Goal: Task Accomplishment & Management: Use online tool/utility

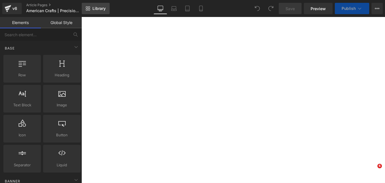
click at [91, 7] on link "Library" at bounding box center [96, 8] width 28 height 11
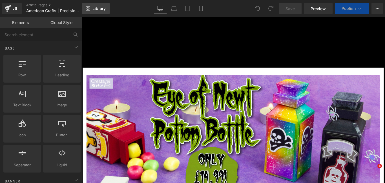
scroll to position [174, 0]
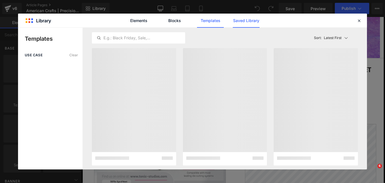
click at [255, 21] on link "Saved Library" at bounding box center [246, 21] width 27 height 14
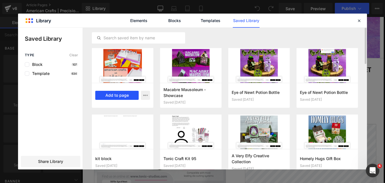
click at [119, 94] on button "Add to page" at bounding box center [116, 95] width 43 height 9
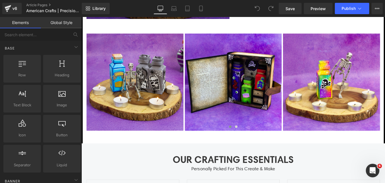
scroll to position [1864, 0]
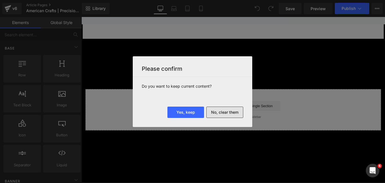
click at [213, 111] on button "No, clear them" at bounding box center [224, 111] width 37 height 11
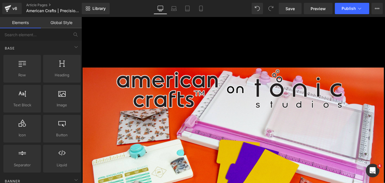
scroll to position [244, 0]
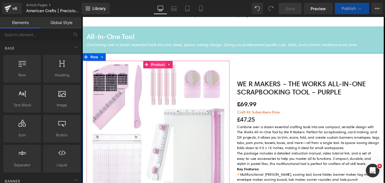
click at [173, 72] on span "Product" at bounding box center [168, 70] width 18 height 8
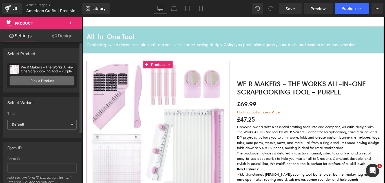
click at [50, 80] on link "Pick a Product" at bounding box center [42, 80] width 65 height 9
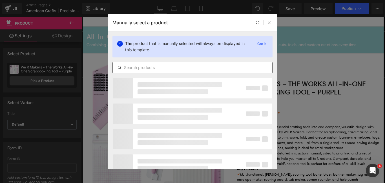
click at [149, 69] on input "text" at bounding box center [193, 67] width 160 height 7
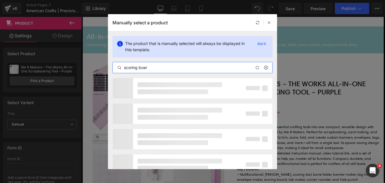
type input "scoring board"
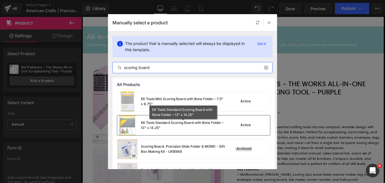
click at [176, 121] on div "EK Tools Standard Scoring Board with Bone Folder – 13" x 14.25"" at bounding box center [183, 125] width 85 height 10
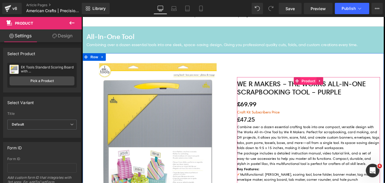
click at [331, 86] on span "Product" at bounding box center [337, 88] width 18 height 8
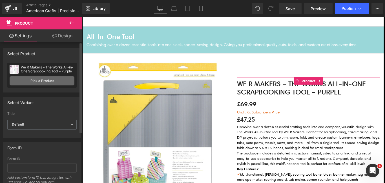
click at [45, 80] on link "Pick a Product" at bounding box center [42, 80] width 65 height 9
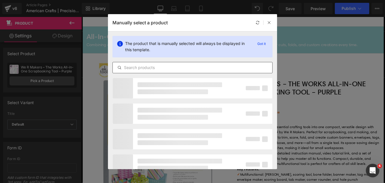
click at [144, 66] on input "text" at bounding box center [193, 67] width 160 height 7
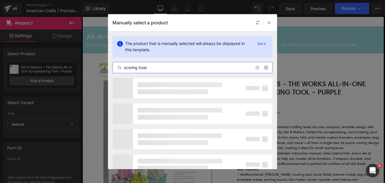
type input "scoring board"
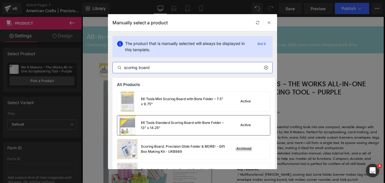
click at [153, 130] on div "EK Tools Standard Scoring Board with Bone Folder – 13" x 14.25"" at bounding box center [171, 125] width 108 height 20
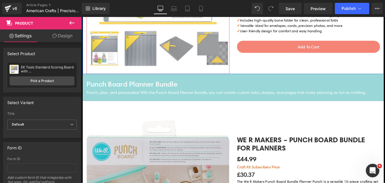
scroll to position [466, 0]
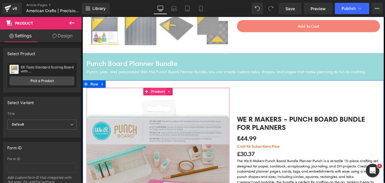
click at [163, 102] on span "Product" at bounding box center [168, 100] width 18 height 8
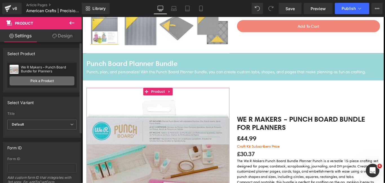
click at [26, 80] on link "Pick a Product" at bounding box center [42, 80] width 65 height 9
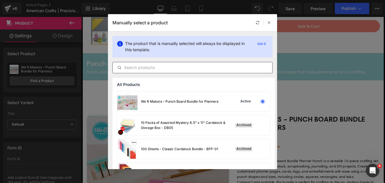
click at [186, 68] on input "text" at bounding box center [193, 67] width 160 height 7
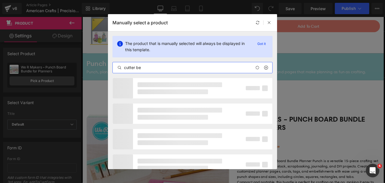
type input "cutter bee"
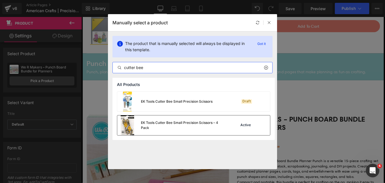
click at [174, 122] on div "EK Tools Cutter Bee Small Precision Scissors – 4 Pack" at bounding box center [183, 125] width 85 height 10
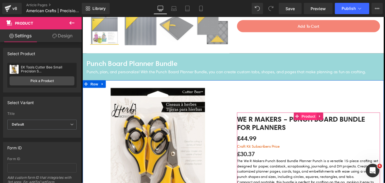
click at [329, 124] on span "Product" at bounding box center [337, 128] width 18 height 8
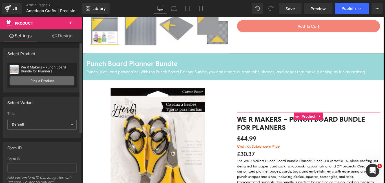
click at [40, 83] on link "Pick a Product" at bounding box center [42, 80] width 65 height 9
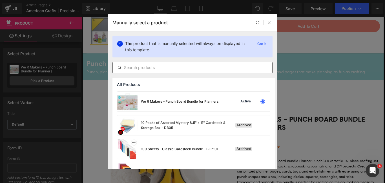
click at [136, 70] on input "text" at bounding box center [193, 67] width 160 height 7
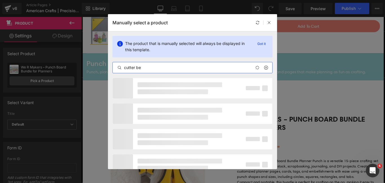
type input "cutter bee"
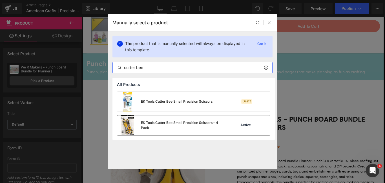
click at [142, 129] on div "EK Tools Cutter Bee Small Precision Scissors – 4 Pack" at bounding box center [183, 125] width 85 height 10
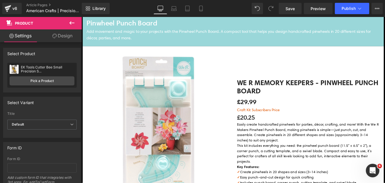
scroll to position [763, 0]
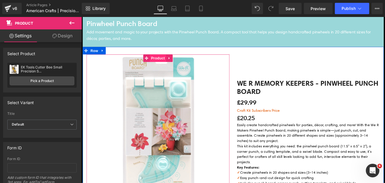
click at [161, 64] on span "Product" at bounding box center [168, 63] width 18 height 8
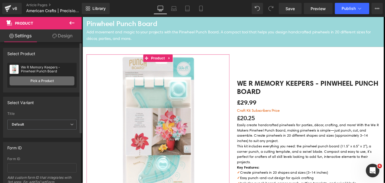
click at [39, 81] on link "Pick a Product" at bounding box center [42, 80] width 65 height 9
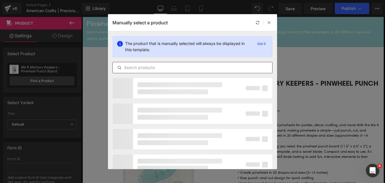
click at [151, 65] on input "text" at bounding box center [193, 67] width 160 height 7
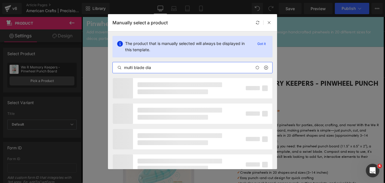
type input "multi blade dial"
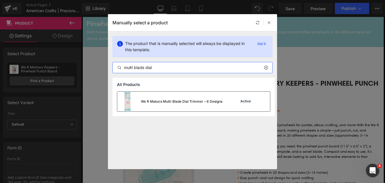
click at [165, 102] on div "We R Makers Multi-Blade Dial Trimmer – 6 Designs" at bounding box center [182, 101] width 82 height 5
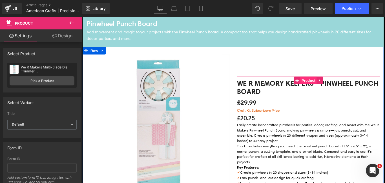
click at [329, 86] on span "Product" at bounding box center [337, 88] width 18 height 8
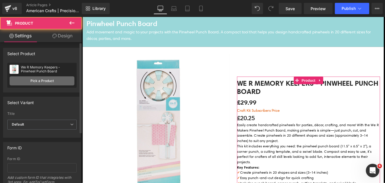
click at [28, 80] on link "Pick a Product" at bounding box center [42, 80] width 65 height 9
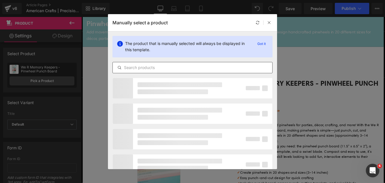
click at [155, 67] on input "text" at bounding box center [193, 67] width 160 height 7
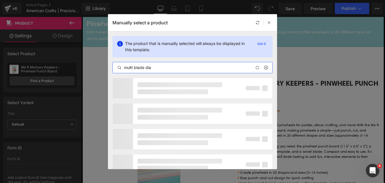
type input "multi blade dial"
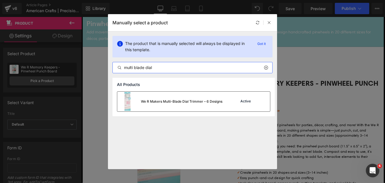
click at [173, 95] on div "We R Makers Multi-Blade Dial Trimmer – 6 Designs" at bounding box center [169, 101] width 105 height 20
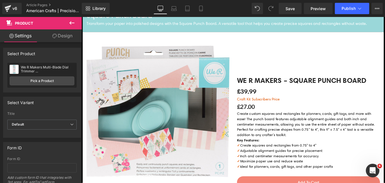
scroll to position [1026, 0]
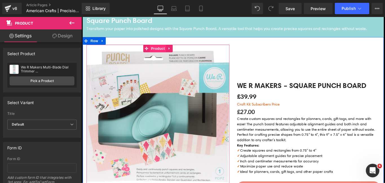
click at [164, 53] on span "Product" at bounding box center [168, 52] width 18 height 8
click at [166, 53] on span "Product" at bounding box center [168, 52] width 18 height 8
click at [168, 53] on span "Product" at bounding box center [168, 52] width 18 height 8
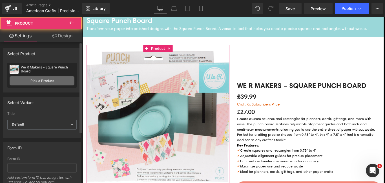
click at [38, 82] on link "Pick a Product" at bounding box center [42, 80] width 65 height 9
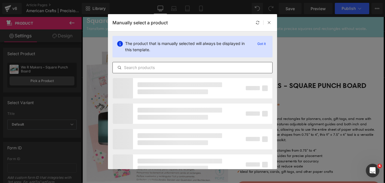
click at [162, 68] on input "text" at bounding box center [193, 67] width 160 height 7
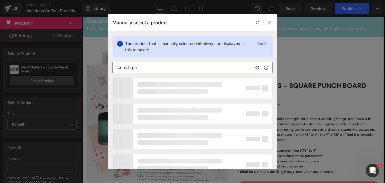
type input "usb pow"
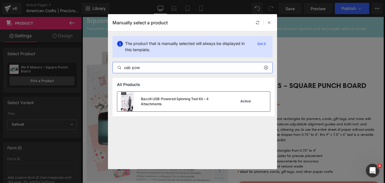
click at [184, 99] on div "Bazzill USB-Powered Spinning Tool Kit – 4 Attachments" at bounding box center [183, 101] width 85 height 10
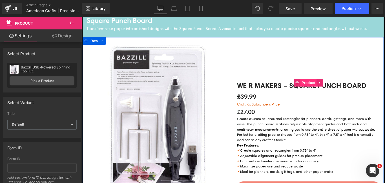
click at [335, 88] on span "Product" at bounding box center [337, 90] width 18 height 8
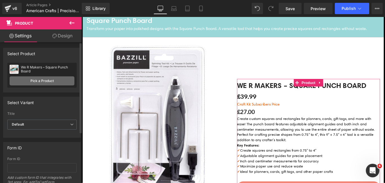
click at [54, 80] on link "Pick a Product" at bounding box center [42, 80] width 65 height 9
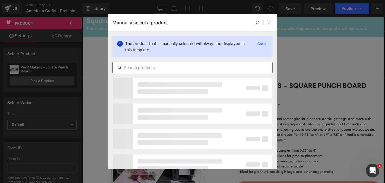
click at [161, 65] on input "text" at bounding box center [193, 67] width 160 height 7
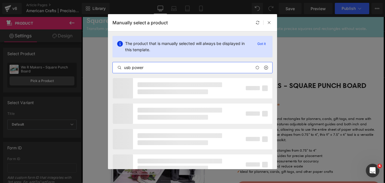
type input "usb powere"
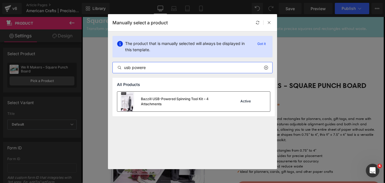
click at [161, 92] on div "Bazzill USB-Powered Spinning Tool Kit – 4 Attachments" at bounding box center [171, 101] width 108 height 20
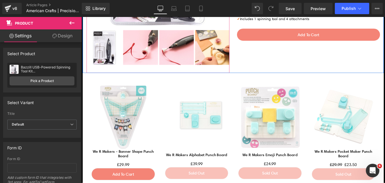
scroll to position [1209, 0]
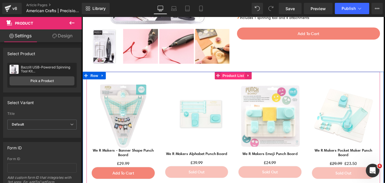
click at [248, 83] on span "Product List" at bounding box center [252, 82] width 27 height 8
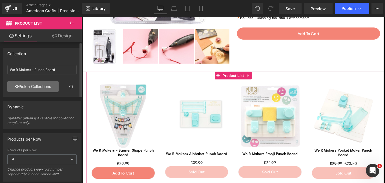
click at [50, 85] on link "Pick a Collections" at bounding box center [32, 86] width 51 height 11
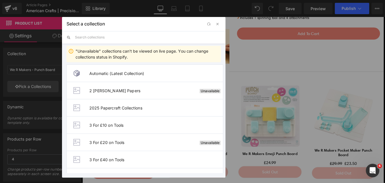
click at [93, 36] on input "text" at bounding box center [148, 37] width 146 height 12
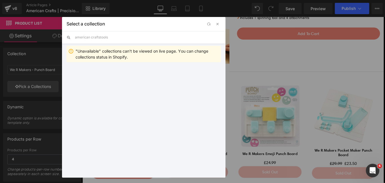
type input "american crafts tools"
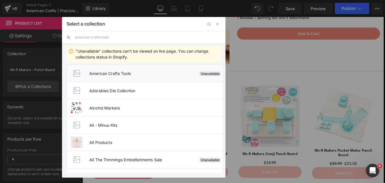
click at [97, 71] on span "American Crafts Tools" at bounding box center [143, 73] width 108 height 5
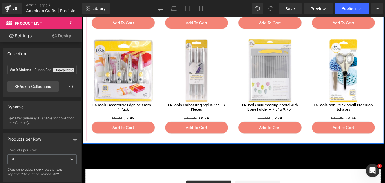
scroll to position [1379, 0]
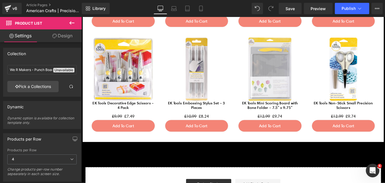
click at [74, 25] on icon at bounding box center [72, 22] width 7 height 7
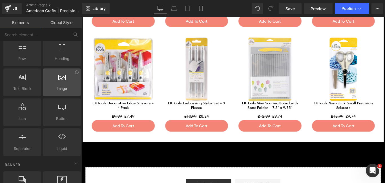
scroll to position [21, 0]
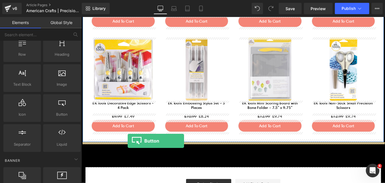
drag, startPoint x: 135, startPoint y: 129, endPoint x: 133, endPoint y: 155, distance: 26.6
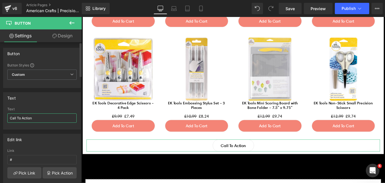
click at [41, 119] on input "Call To Action" at bounding box center [41, 117] width 69 height 9
type input "Explore the Range"
click at [25, 171] on link "Pick Link" at bounding box center [24, 172] width 34 height 11
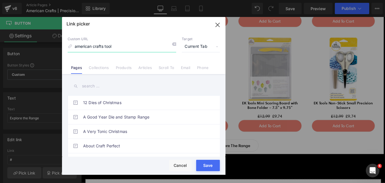
type input "american crafts tools"
click at [97, 68] on link "Collections" at bounding box center [99, 69] width 20 height 8
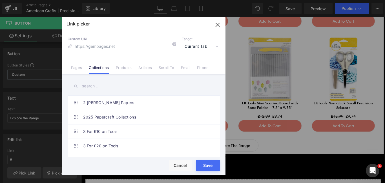
click at [94, 87] on input "text" at bounding box center [144, 86] width 152 height 13
paste input "american crafts tools"
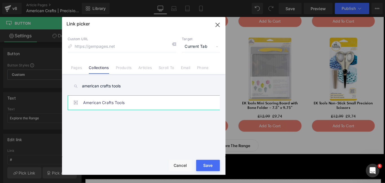
type input "american crafts tools"
click at [99, 102] on link "American Crafts Tools" at bounding box center [145, 102] width 124 height 14
click at [205, 166] on button "Save" at bounding box center [208, 164] width 24 height 11
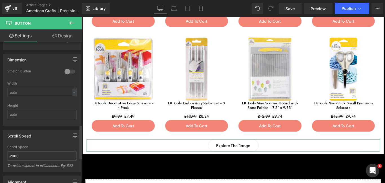
scroll to position [345, 0]
click at [66, 69] on div at bounding box center [70, 70] width 14 height 9
click at [73, 57] on icon "button" at bounding box center [75, 58] width 5 height 5
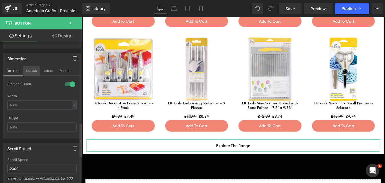
click at [29, 74] on button "Laptop" at bounding box center [31, 71] width 17 height 10
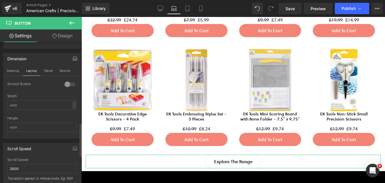
scroll to position [1317, 0]
click at [72, 83] on div at bounding box center [70, 84] width 14 height 9
click at [49, 73] on button "Tablet" at bounding box center [48, 71] width 16 height 10
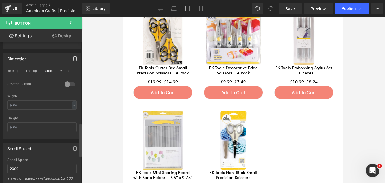
scroll to position [1392, 0]
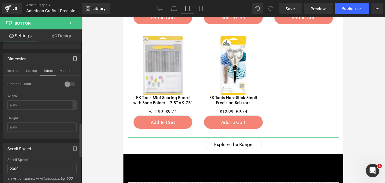
click at [66, 84] on div at bounding box center [70, 84] width 14 height 9
click at [64, 75] on button "Mobile" at bounding box center [64, 71] width 17 height 10
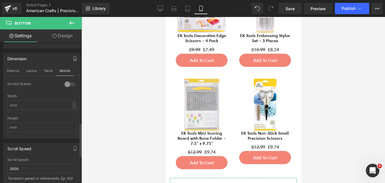
scroll to position [2141, 0]
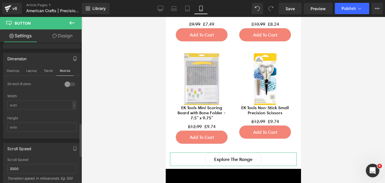
click at [69, 85] on div at bounding box center [70, 84] width 14 height 9
click at [10, 69] on button "Desktop" at bounding box center [12, 71] width 19 height 10
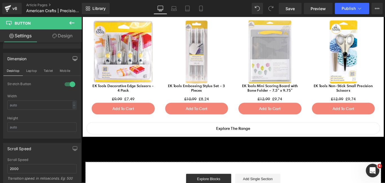
scroll to position [1404, 0]
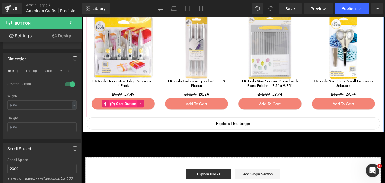
click at [128, 115] on span "(P) Cart Button" at bounding box center [128, 114] width 32 height 8
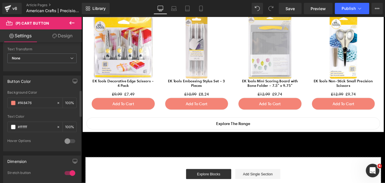
scroll to position [260, 0]
click at [32, 104] on input "#f48476" at bounding box center [36, 103] width 36 height 6
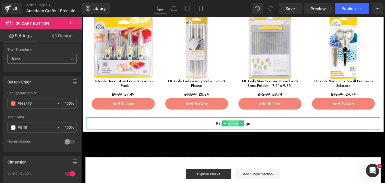
click at [258, 138] on span "Button" at bounding box center [252, 136] width 13 height 7
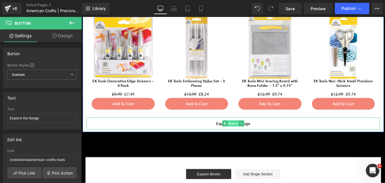
click at [249, 138] on span "Button" at bounding box center [252, 136] width 13 height 7
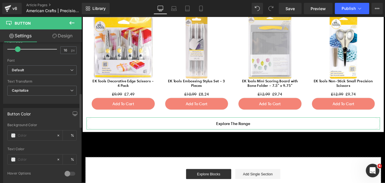
scroll to position [212, 0]
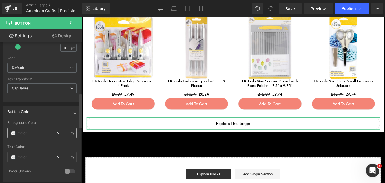
click at [33, 132] on input "text" at bounding box center [36, 133] width 36 height 6
paste input "f48476"
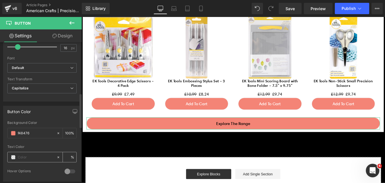
type input "f48476"
click at [12, 158] on span at bounding box center [13, 157] width 5 height 5
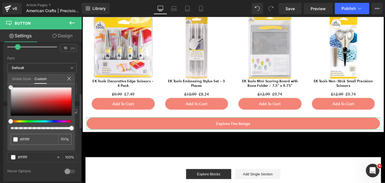
drag, startPoint x: 12, startPoint y: 91, endPoint x: 6, endPoint y: 80, distance: 12.6
click at [6, 101] on div "Button Color Background Color f48476 % Text Color % 0 Hover Options Background …" at bounding box center [42, 141] width 84 height 80
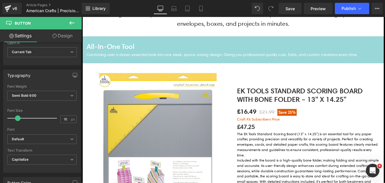
scroll to position [210, 0]
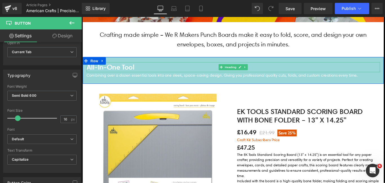
click at [135, 74] on h4 "All-In-One Tool" at bounding box center [252, 73] width 330 height 12
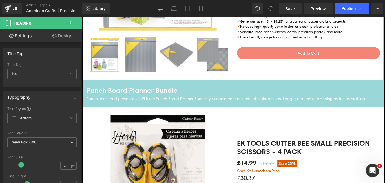
scroll to position [417, 0]
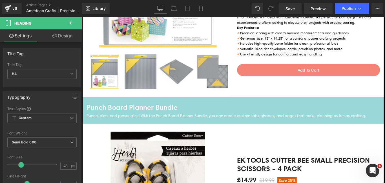
click at [147, 116] on h4 "Punch Board Planner Bundle" at bounding box center [252, 119] width 330 height 12
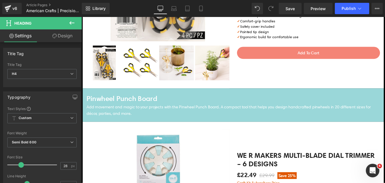
scroll to position [678, 0]
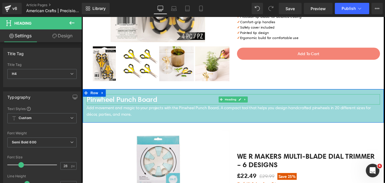
click at [127, 111] on h4 "Pinwheel Punch Board" at bounding box center [252, 110] width 330 height 12
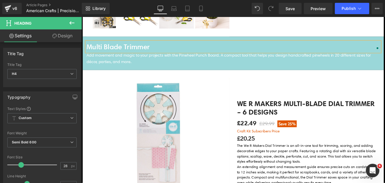
scroll to position [741, 0]
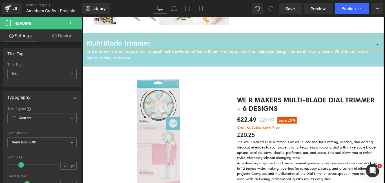
click at [129, 45] on h4 "Multi Blade Trimmer" at bounding box center [252, 46] width 330 height 12
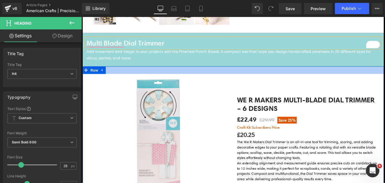
scroll to position [739, 0]
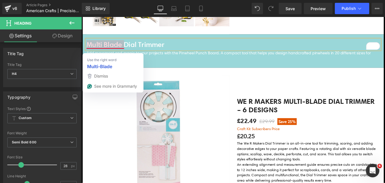
click at [109, 47] on h4 "Multi Blade Dial Trimmer" at bounding box center [252, 48] width 330 height 12
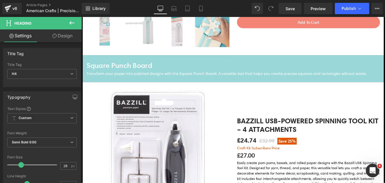
scroll to position [976, 0]
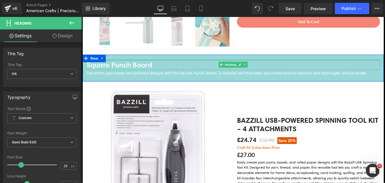
click at [118, 65] on div at bounding box center [252, 65] width 330 height 1
click at [118, 65] on h4 "Square Punch Board" at bounding box center [252, 71] width 330 height 12
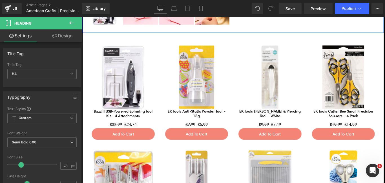
scroll to position [1260, 0]
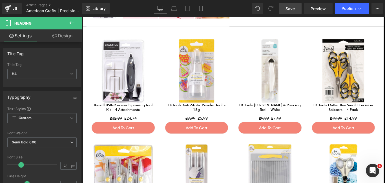
click at [287, 11] on link "Save" at bounding box center [290, 8] width 23 height 11
